Goal: Task Accomplishment & Management: Use online tool/utility

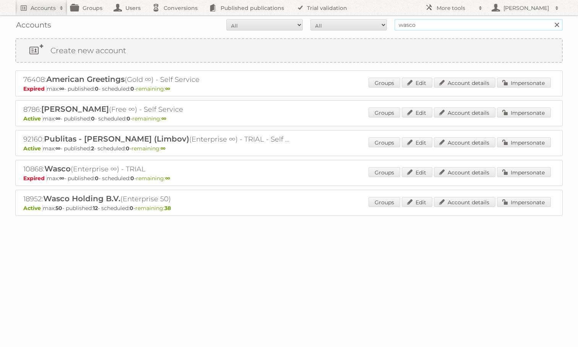
click at [447, 27] on input "wasco" at bounding box center [479, 24] width 168 height 11
type input "ICT edeka"
click at [551, 19] on input "Search" at bounding box center [556, 24] width 11 height 11
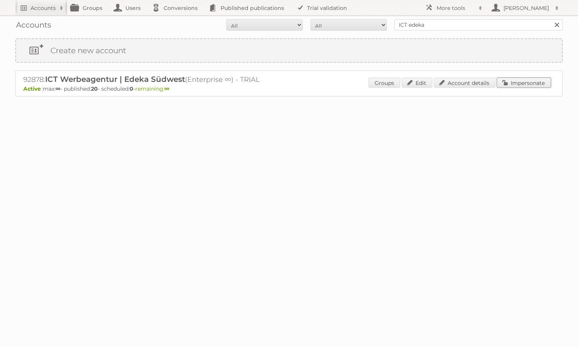
drag, startPoint x: 523, startPoint y: 83, endPoint x: 518, endPoint y: 83, distance: 5.4
click at [523, 83] on link "Impersonate" at bounding box center [524, 83] width 54 height 10
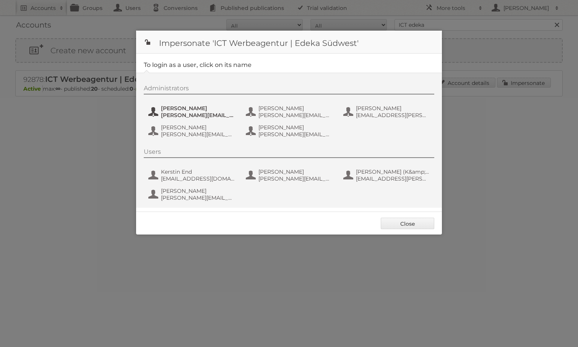
click at [165, 115] on span "[PERSON_NAME][EMAIL_ADDRESS][PERSON_NAME][DOMAIN_NAME]" at bounding box center [198, 115] width 74 height 7
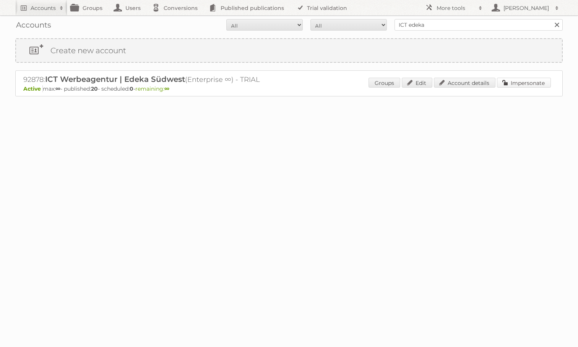
click at [517, 84] on link "Impersonate" at bounding box center [524, 83] width 54 height 10
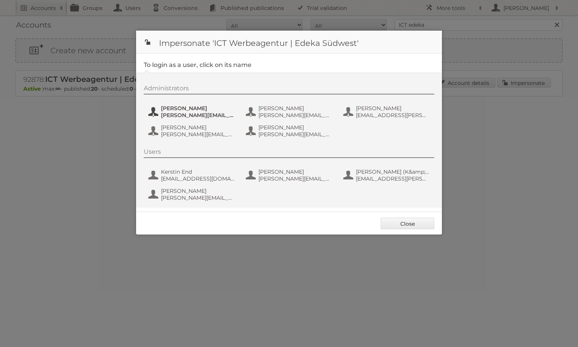
click at [208, 104] on div "Administrators [PERSON_NAME] [PERSON_NAME][EMAIL_ADDRESS][PERSON_NAME][DOMAIN_N…" at bounding box center [293, 113] width 298 height 56
click at [206, 109] on span "[PERSON_NAME]" at bounding box center [198, 108] width 74 height 7
